Goal: Transaction & Acquisition: Purchase product/service

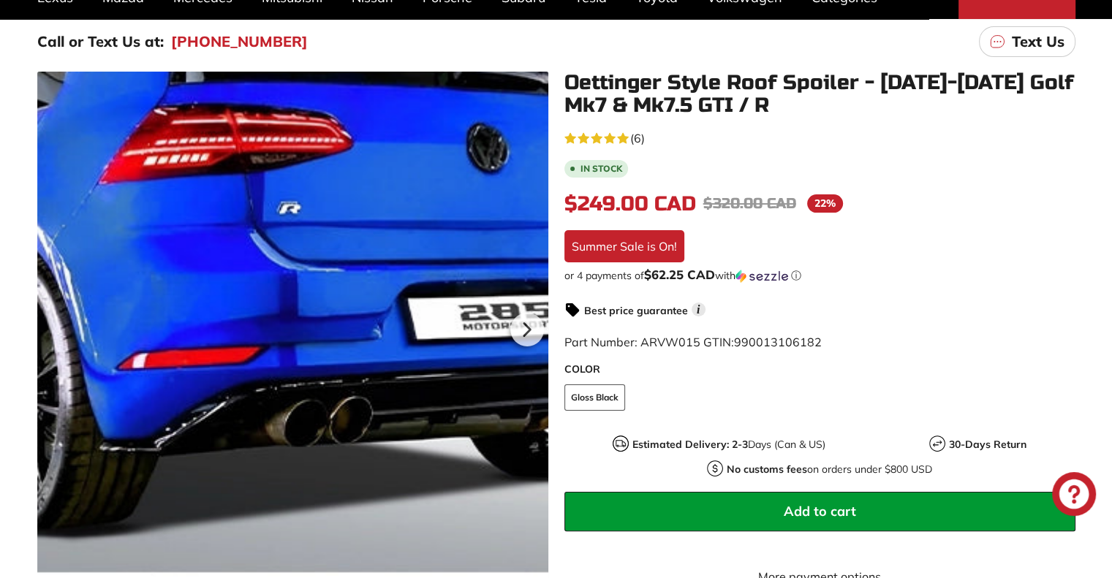
scroll to position [184, 0]
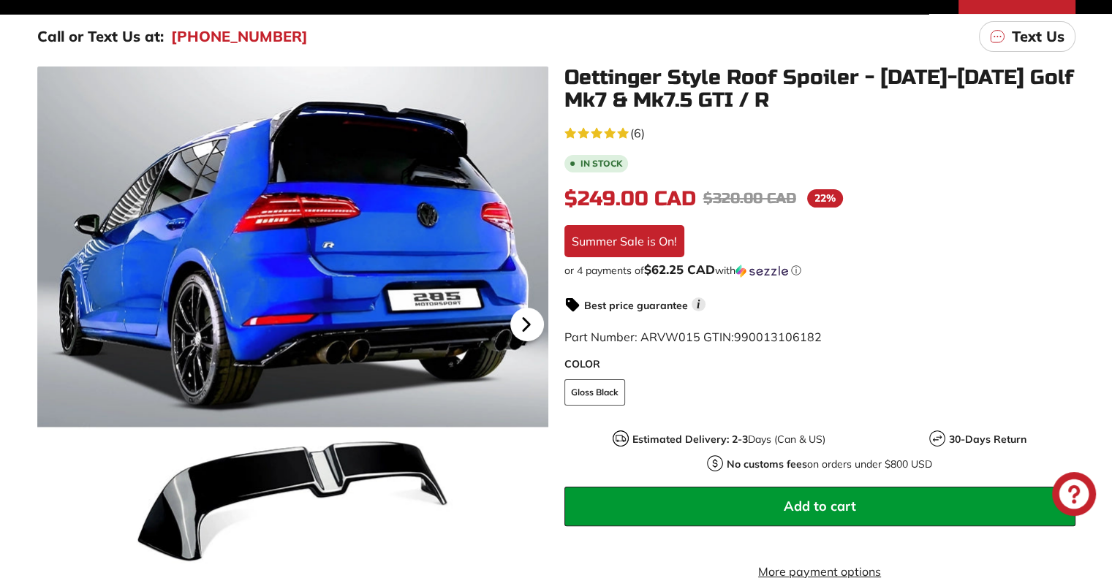
click at [529, 322] on icon at bounding box center [527, 325] width 34 height 34
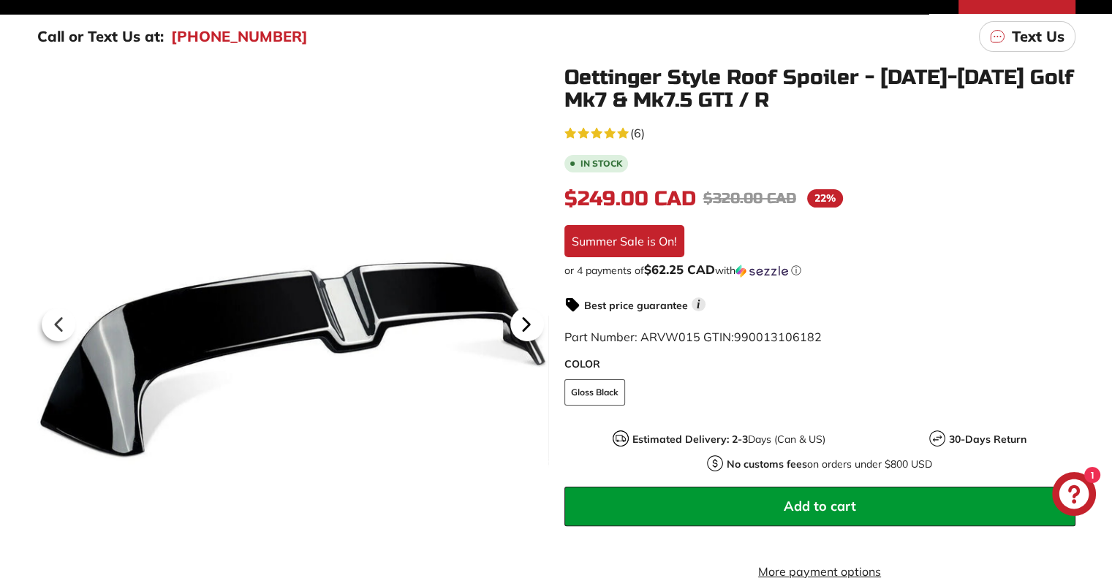
click at [529, 322] on icon at bounding box center [527, 325] width 34 height 34
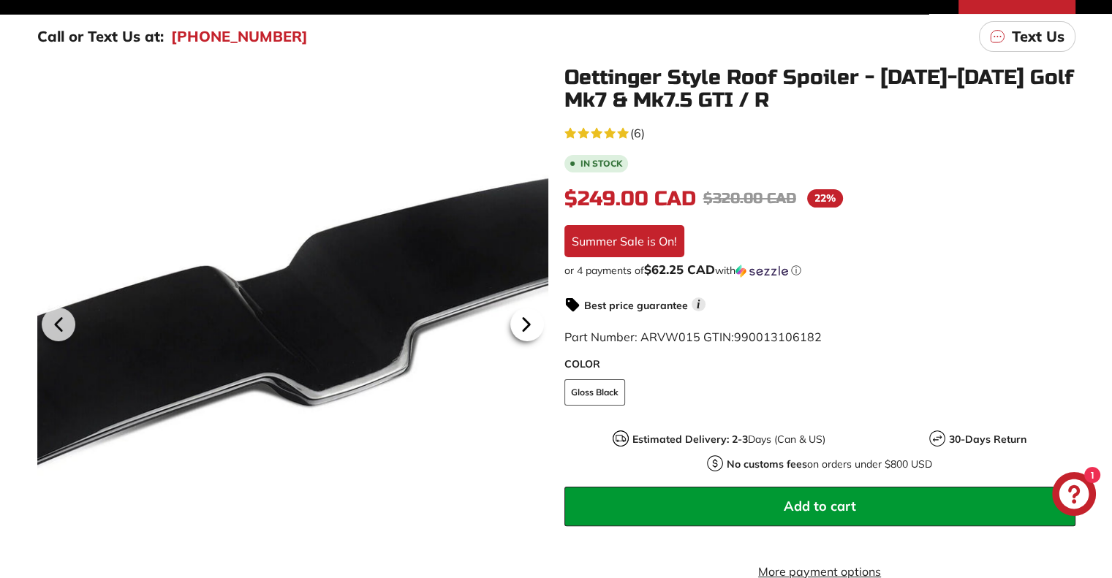
click at [529, 322] on icon at bounding box center [527, 325] width 34 height 34
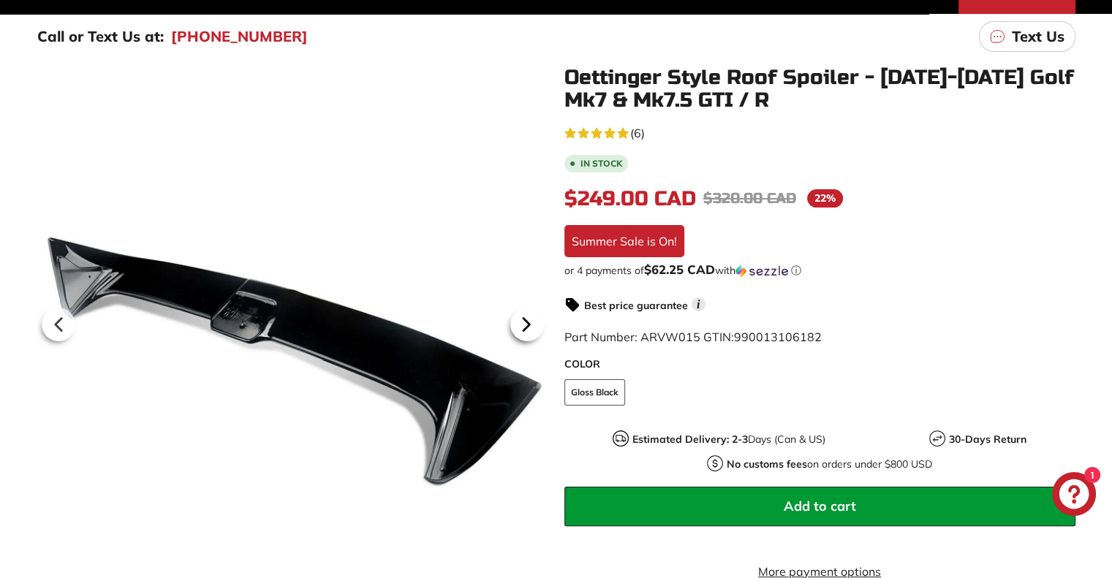
click at [529, 322] on icon at bounding box center [527, 325] width 34 height 34
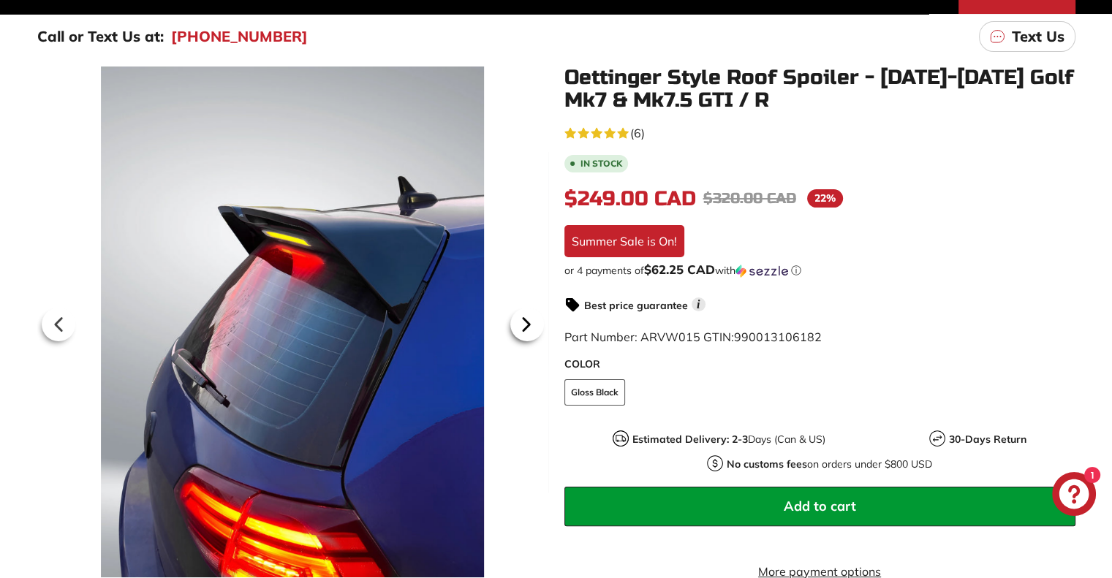
click at [529, 322] on icon at bounding box center [527, 325] width 34 height 34
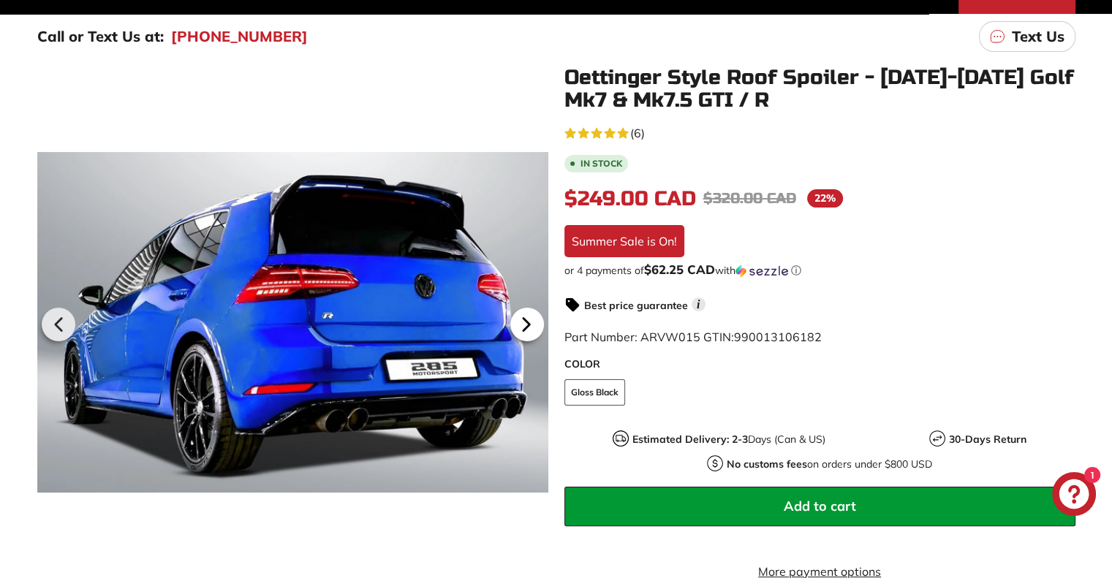
scroll to position [0, 59]
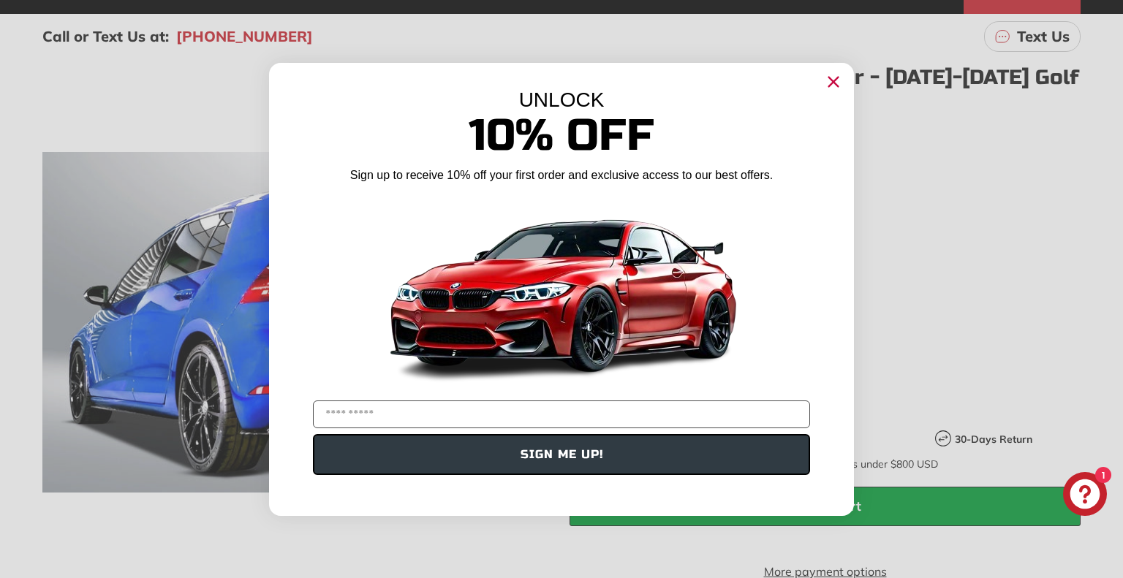
click at [831, 72] on circle "Close dialog" at bounding box center [834, 81] width 22 height 22
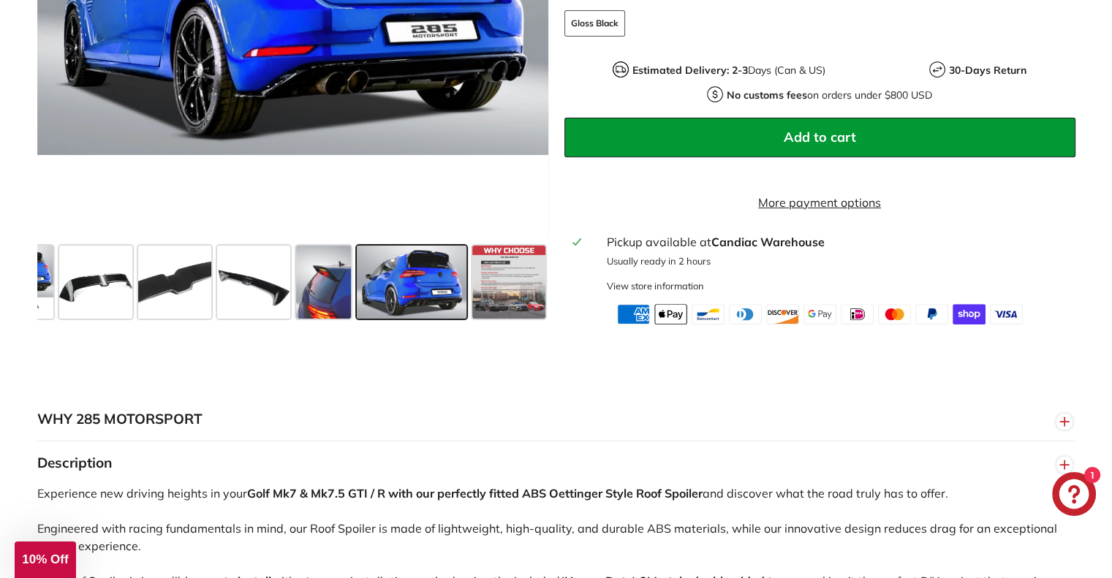
scroll to position [554, 0]
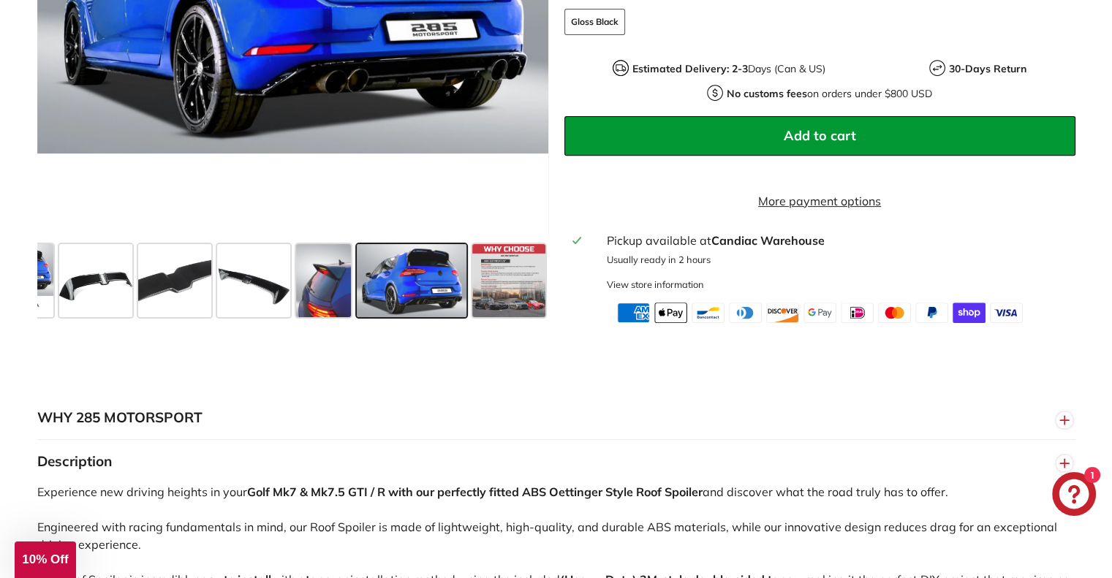
click at [753, 122] on button "Add to cart" at bounding box center [820, 135] width 511 height 39
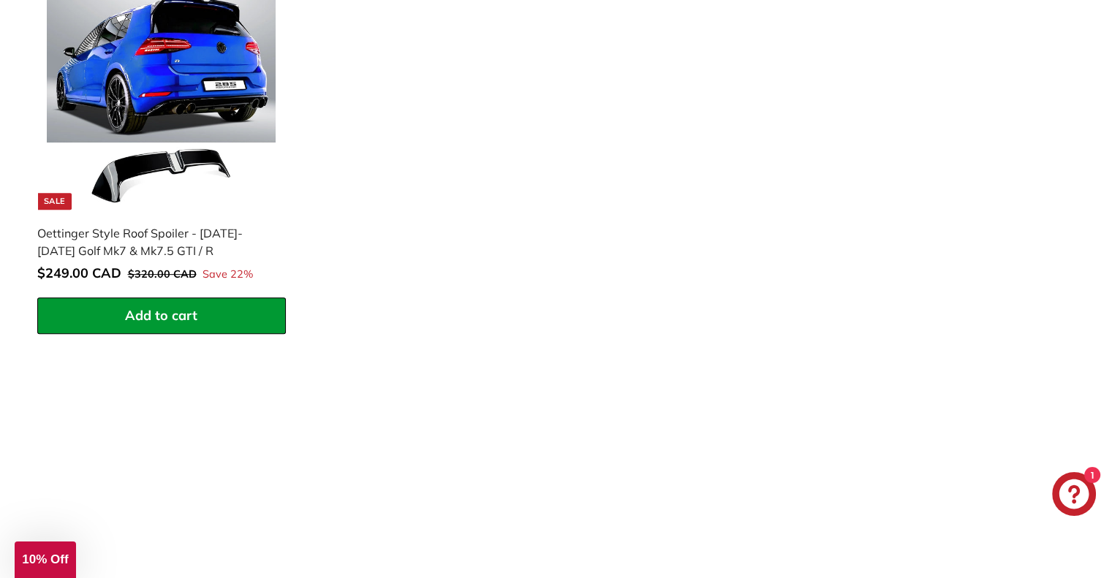
scroll to position [685, 0]
click at [241, 306] on button "Add to cart" at bounding box center [161, 315] width 249 height 37
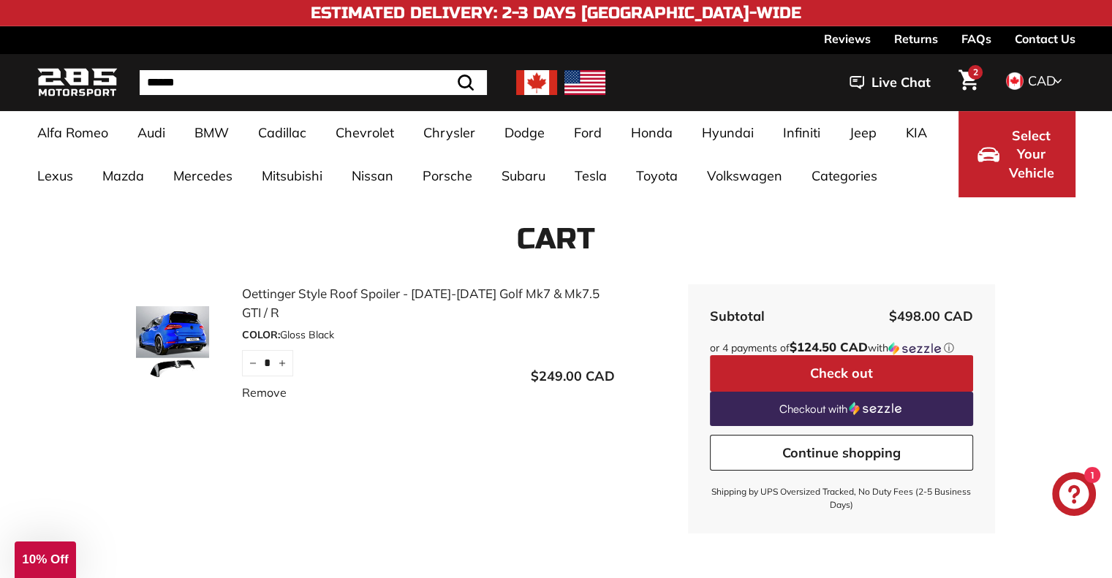
click at [961, 79] on icon "Cart" at bounding box center [969, 79] width 20 height 21
click at [244, 375] on button "−" at bounding box center [253, 363] width 22 height 26
type input "*"
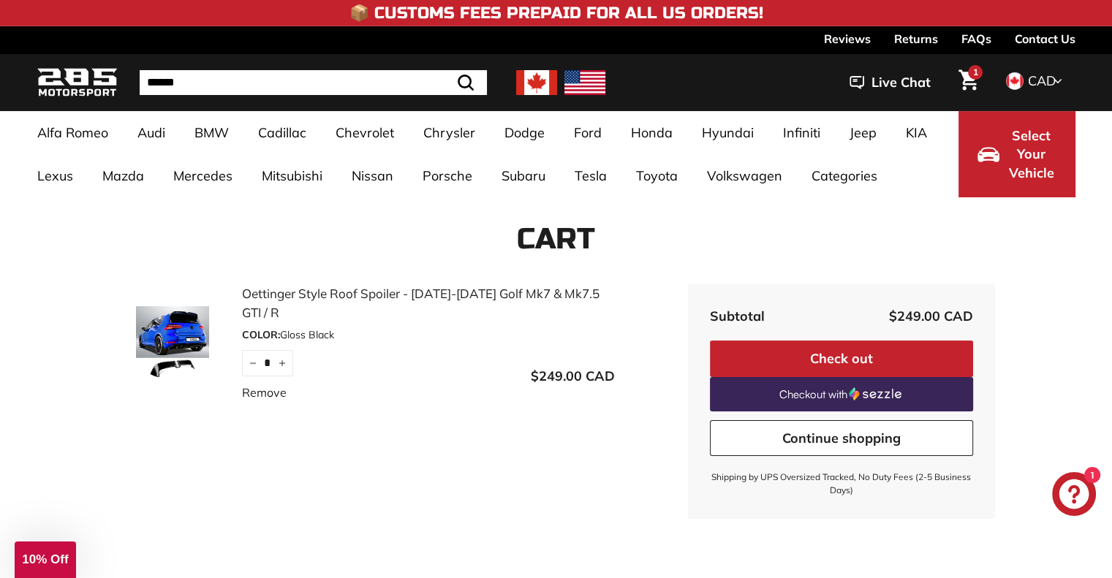
scroll to position [70, 0]
